Goal: Transaction & Acquisition: Book appointment/travel/reservation

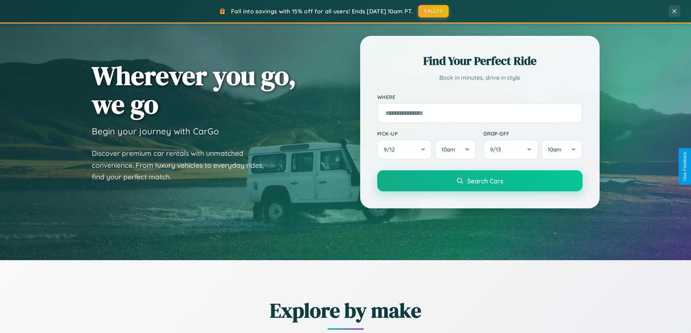
scroll to position [499, 0]
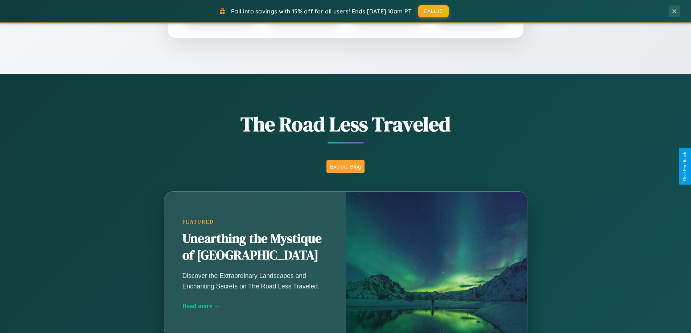
click at [345, 167] on button "Explore Blog" at bounding box center [346, 166] width 38 height 13
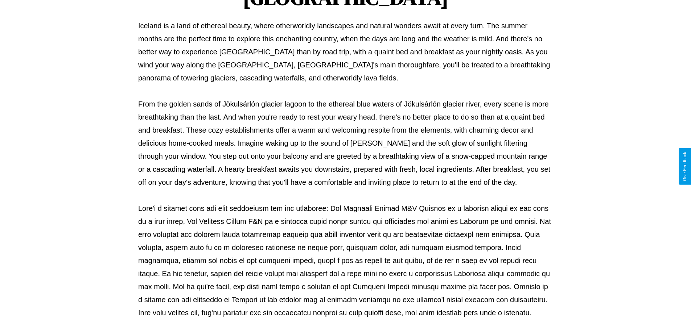
scroll to position [235, 0]
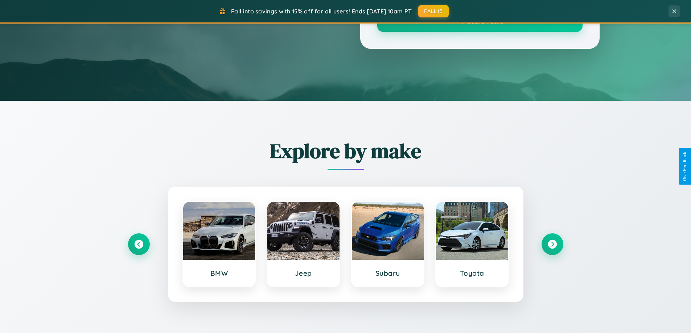
scroll to position [499, 0]
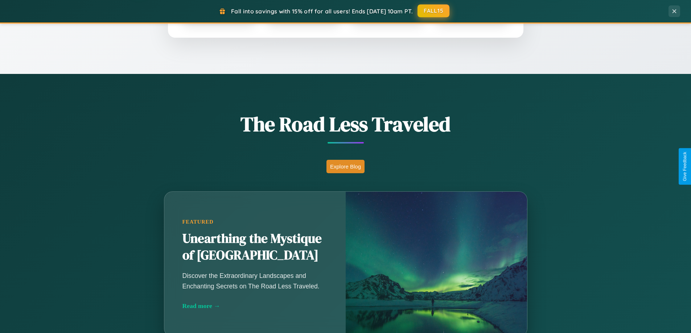
click at [434, 11] on button "FALL15" at bounding box center [434, 10] width 32 height 13
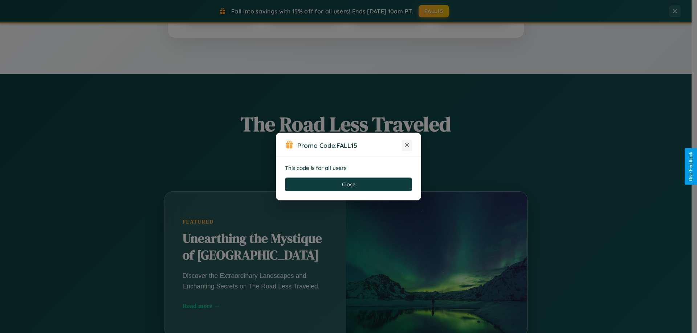
click at [407, 146] on icon at bounding box center [406, 145] width 7 height 7
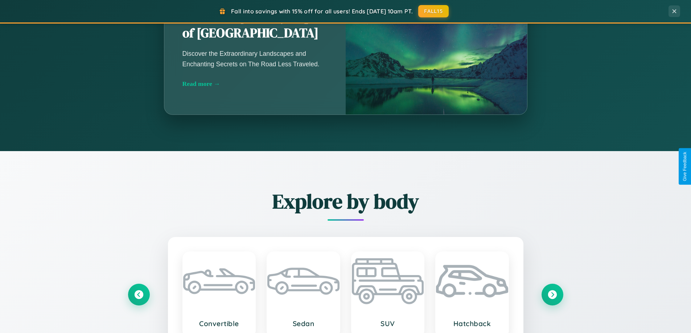
scroll to position [850, 0]
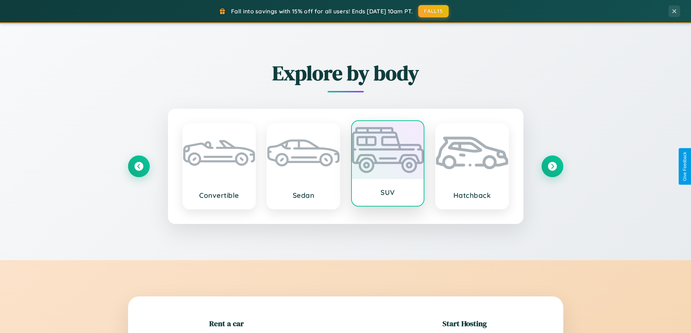
click at [388, 164] on div at bounding box center [388, 150] width 72 height 58
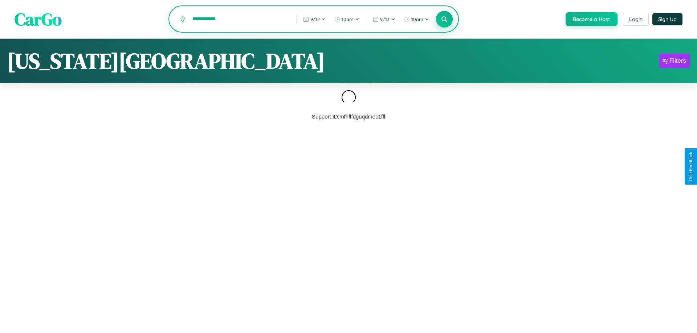
type input "**********"
click at [443, 20] on icon at bounding box center [443, 19] width 7 height 7
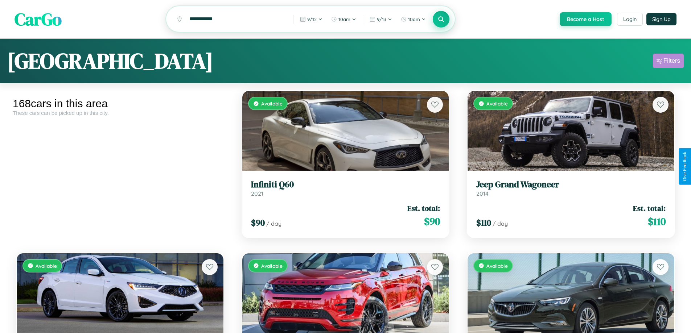
click at [668, 62] on div "Filters" at bounding box center [672, 60] width 17 height 7
